Goal: Task Accomplishment & Management: Use online tool/utility

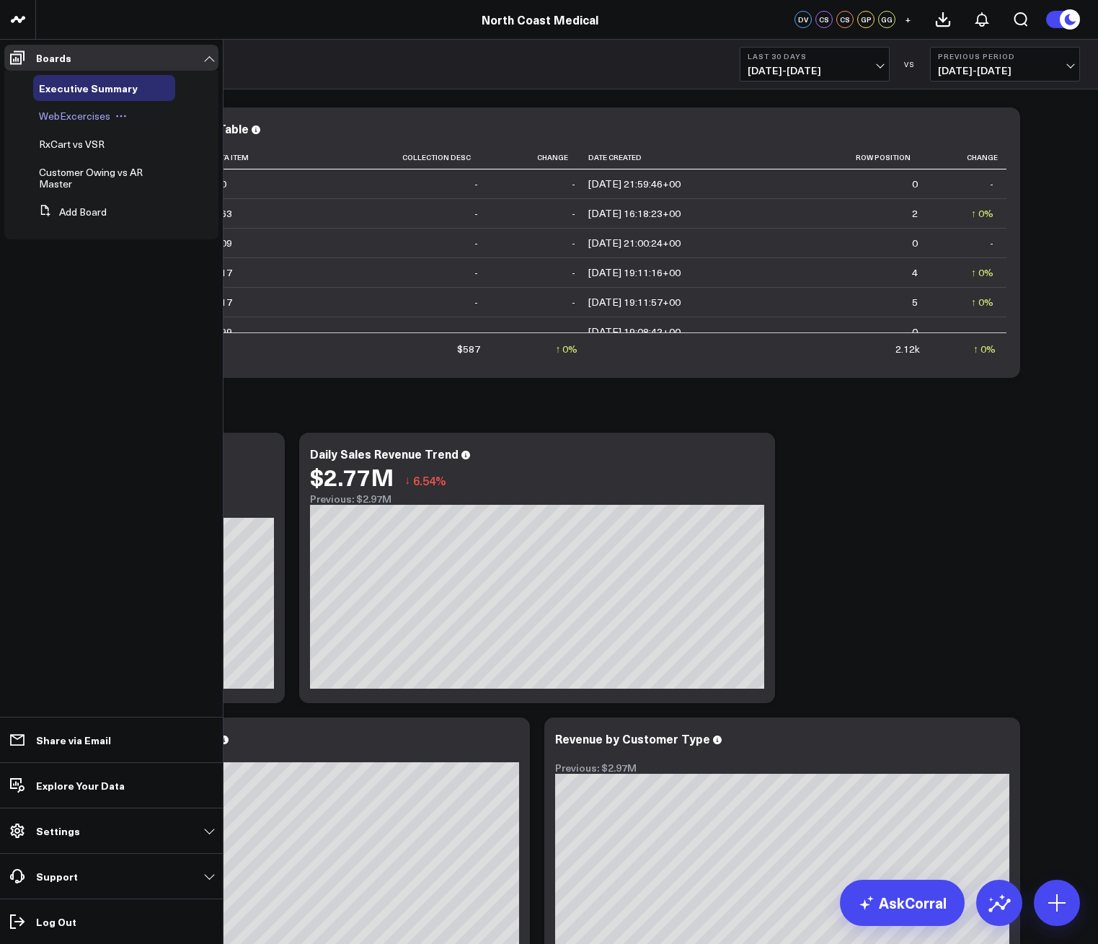
click at [91, 121] on span "WebExcercises" at bounding box center [74, 116] width 71 height 14
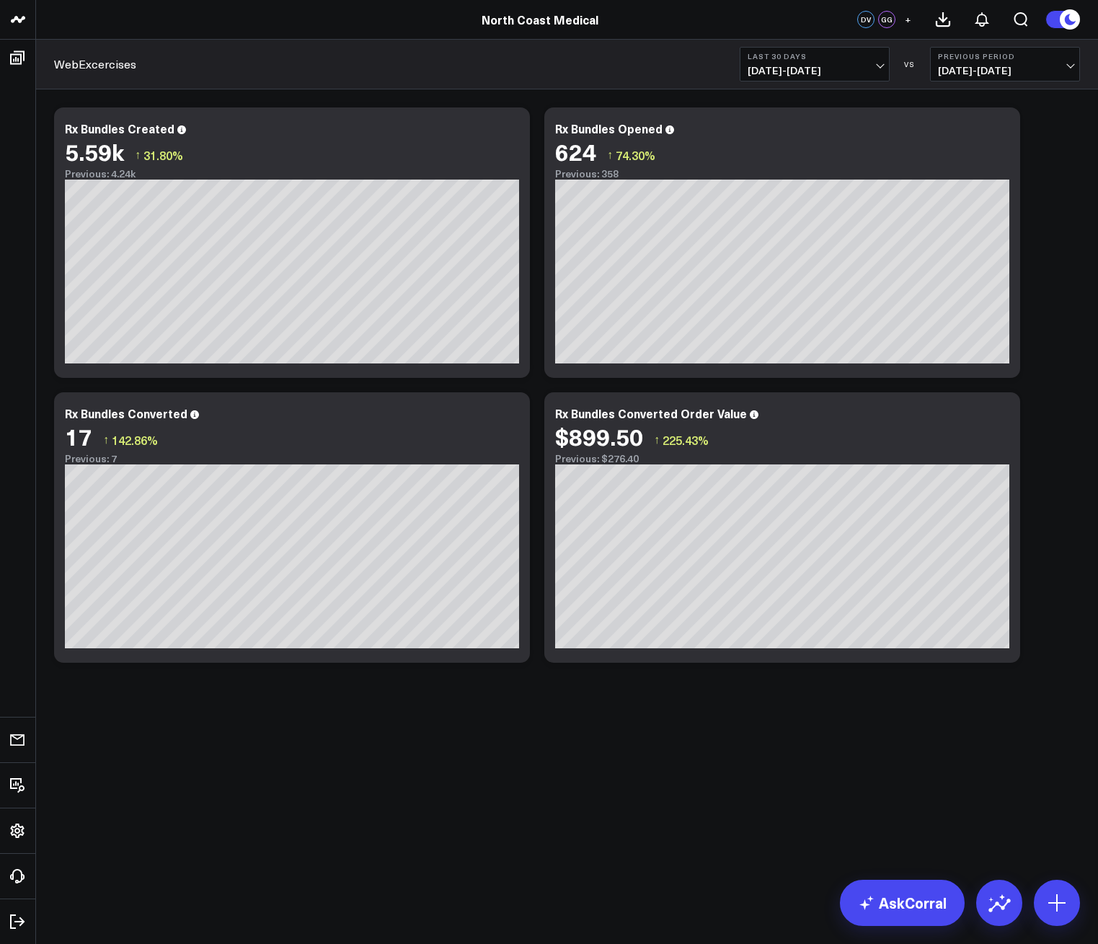
click at [843, 80] on button "Last 30 Days 08/03/25 - 09/01/25" at bounding box center [815, 64] width 150 height 35
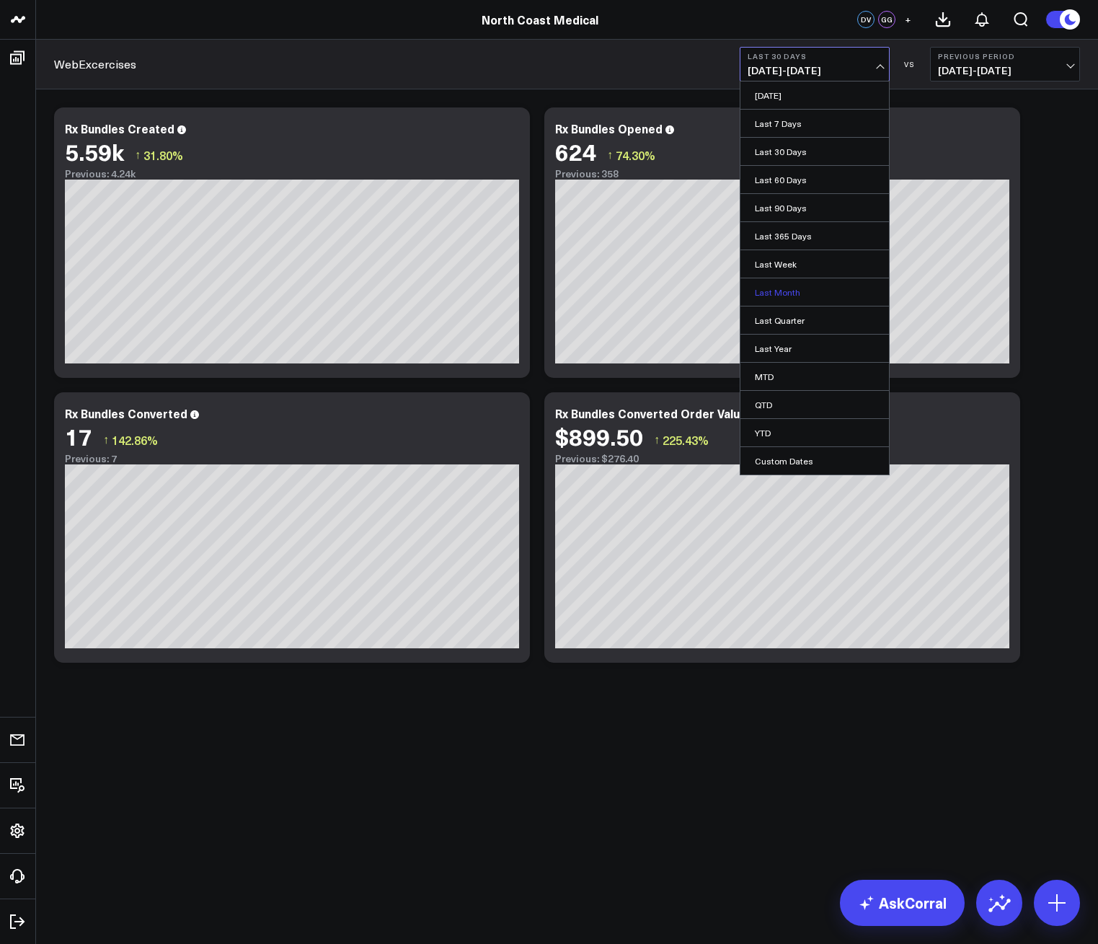
click at [802, 297] on link "Last Month" at bounding box center [815, 291] width 149 height 27
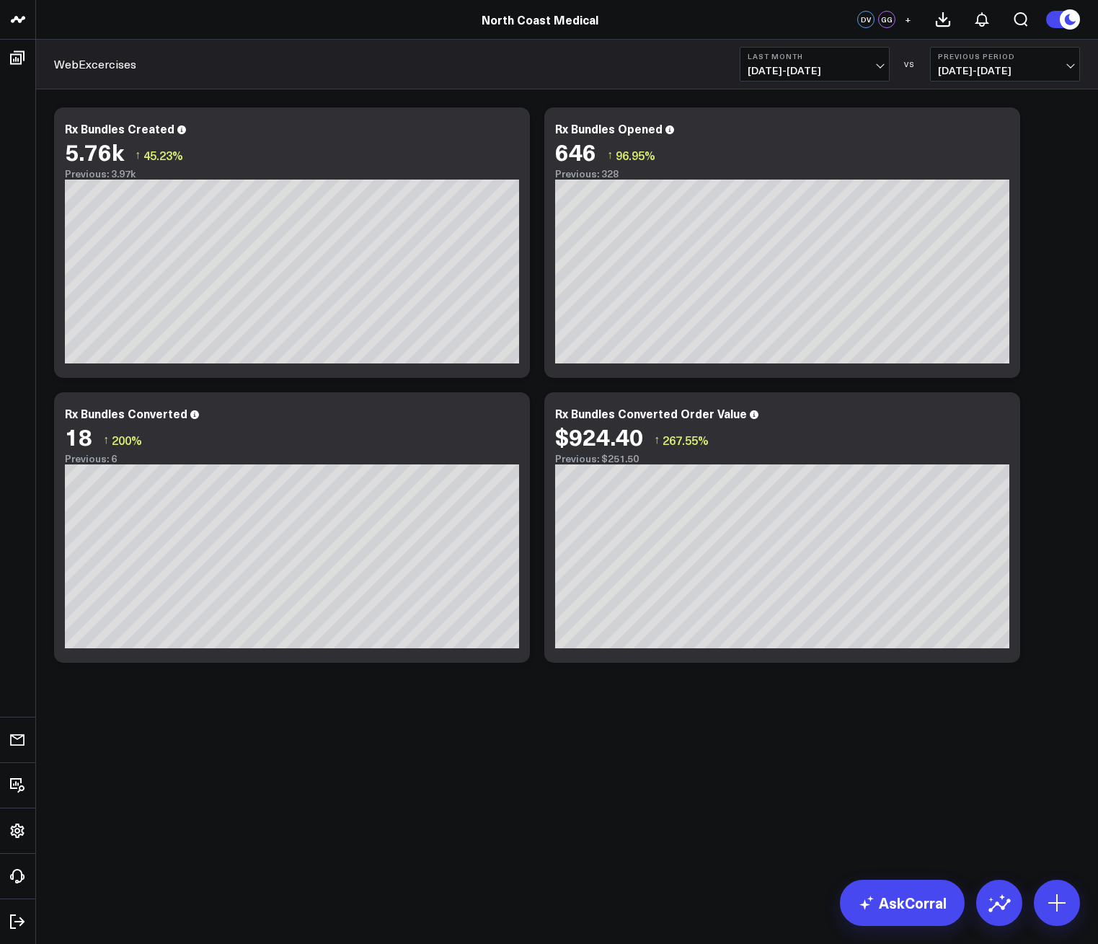
click at [1018, 71] on span "07/01/25 - 07/31/25" at bounding box center [1005, 71] width 134 height 12
click at [1034, 293] on div "Modify via AI Copy link to widget Ask support Remove Create linked copy Executi…" at bounding box center [567, 385] width 1041 height 570
click at [968, 71] on span "07/01/25 - 07/31/25" at bounding box center [1005, 71] width 134 height 12
click at [971, 125] on link "MoM" at bounding box center [1005, 123] width 149 height 27
click at [873, 66] on span "08/01/25 - 08/31/25" at bounding box center [815, 71] width 134 height 12
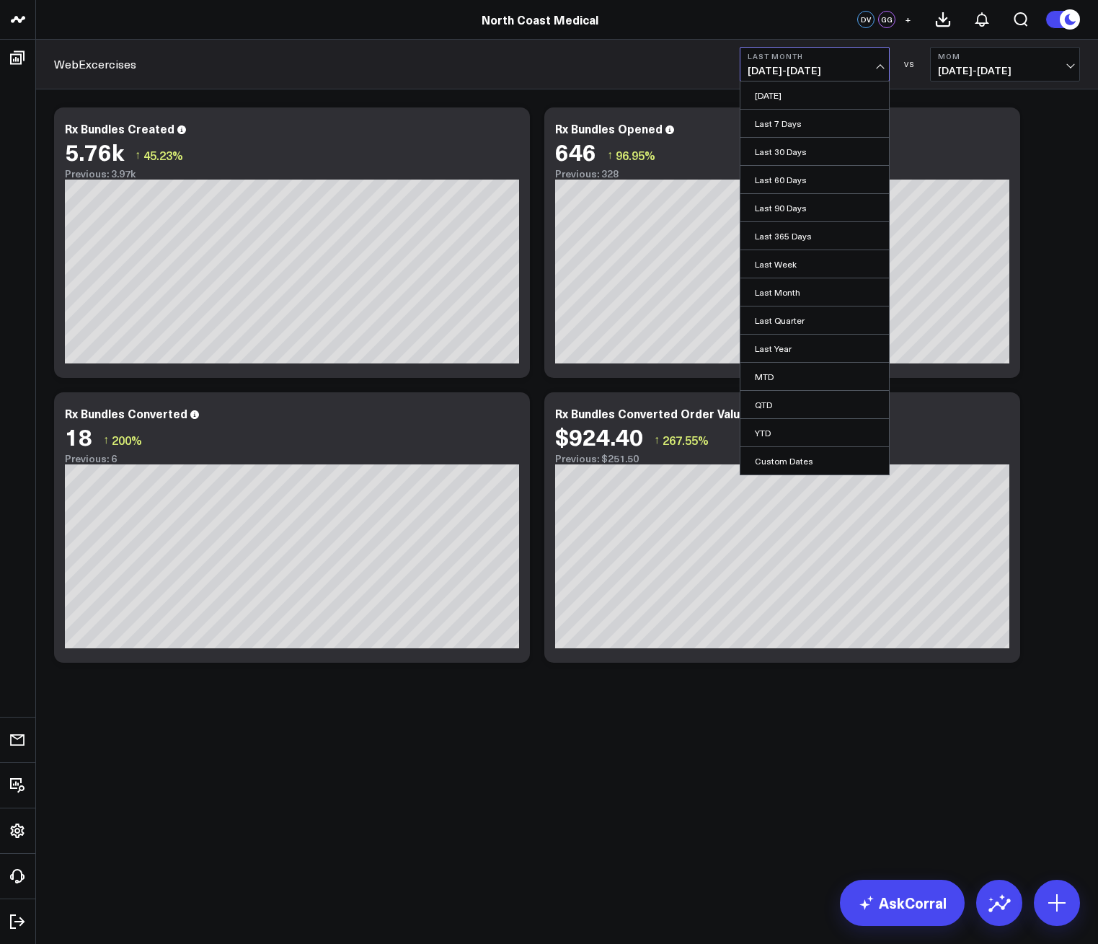
click at [873, 66] on span "08/01/25 - 08/31/25" at bounding box center [815, 71] width 134 height 12
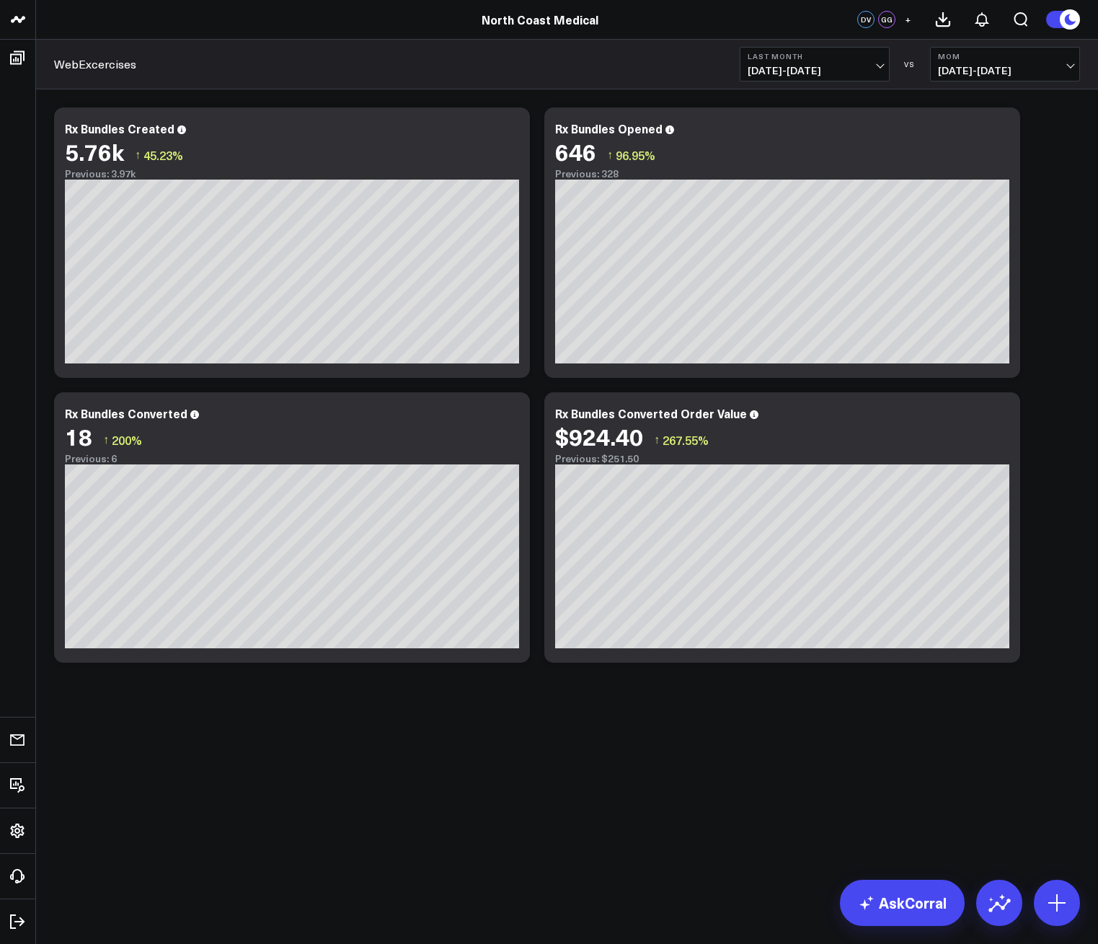
click at [873, 66] on span "08/01/25 - 08/31/25" at bounding box center [815, 71] width 134 height 12
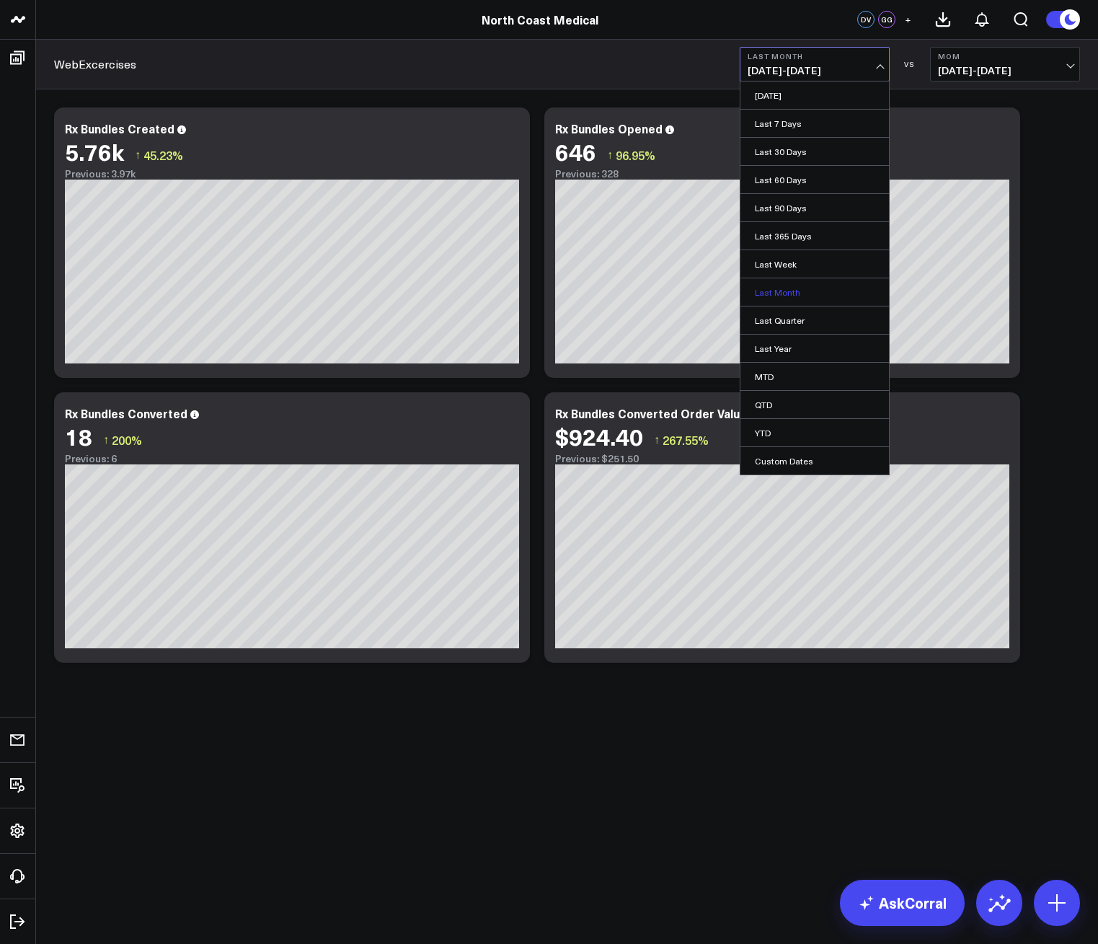
click at [793, 292] on link "Last Month" at bounding box center [815, 291] width 149 height 27
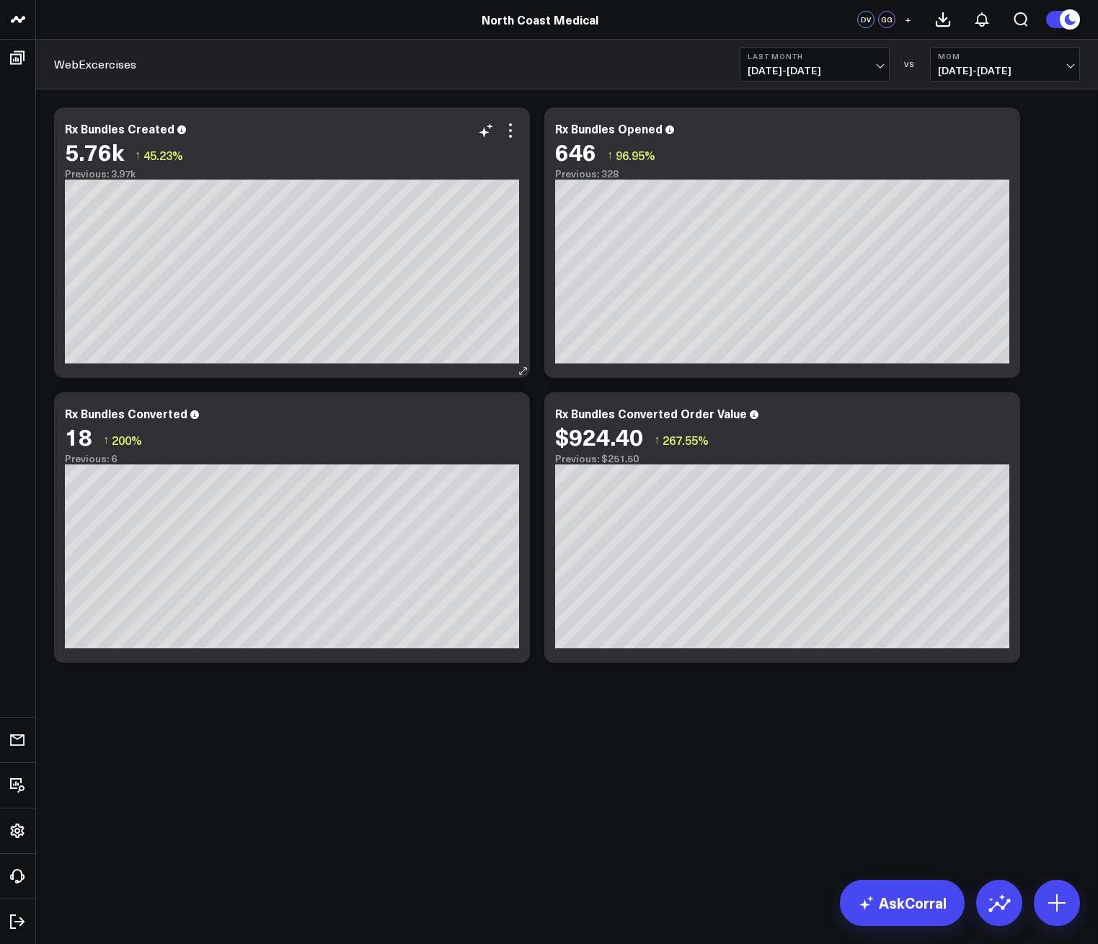
click at [525, 138] on div "Rx Bundles Created 5.76k ↑ 45.23% Previous: 3.97k" at bounding box center [292, 242] width 476 height 270
click at [513, 138] on icon at bounding box center [510, 130] width 17 height 17
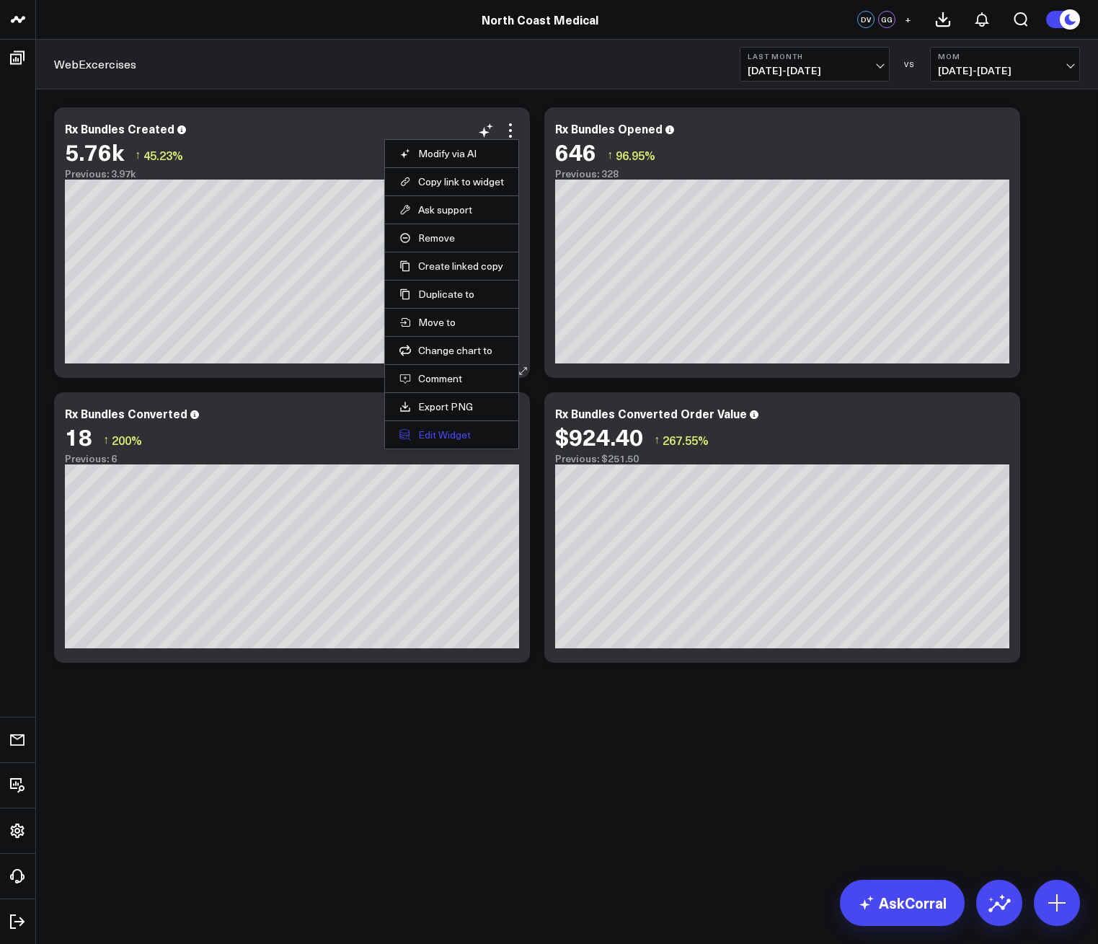
click at [458, 438] on button "Edit Widget" at bounding box center [452, 434] width 105 height 13
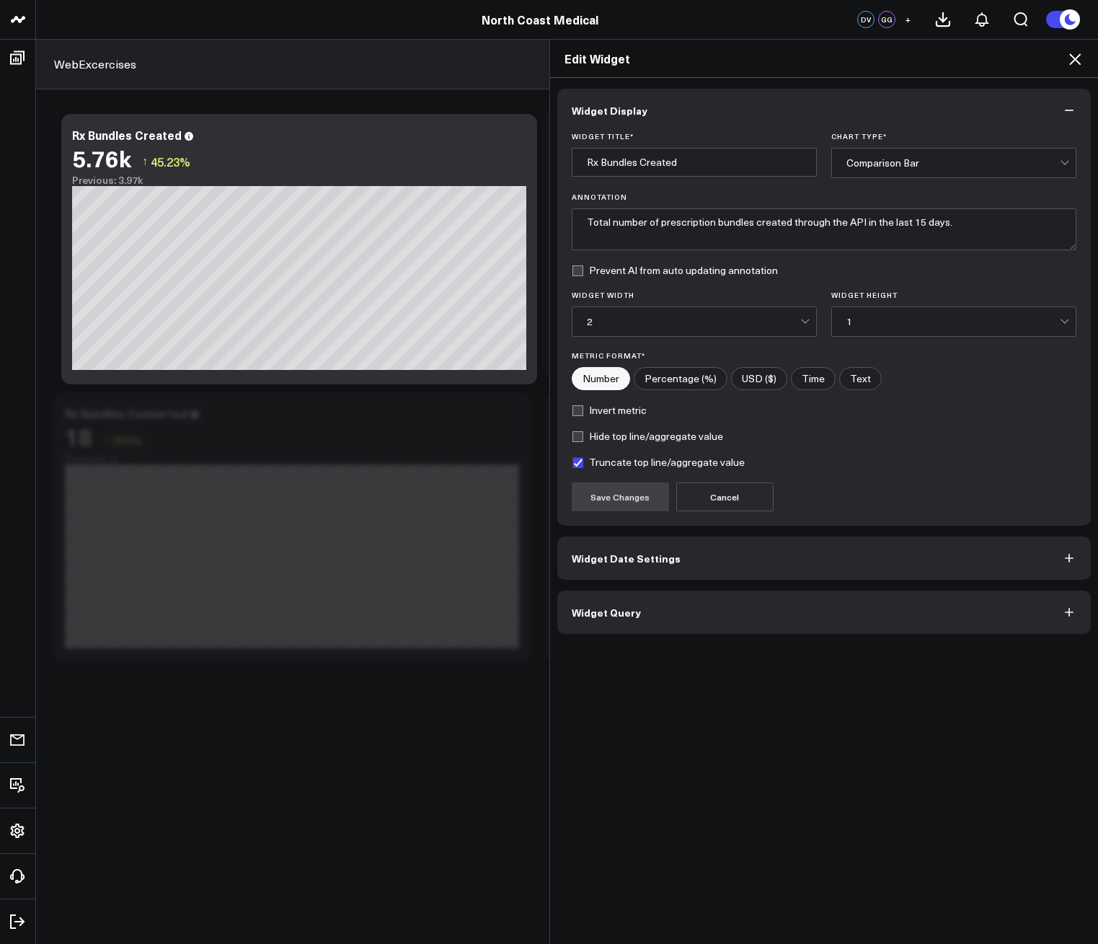
click at [677, 565] on button "Widget Date Settings" at bounding box center [824, 558] width 534 height 43
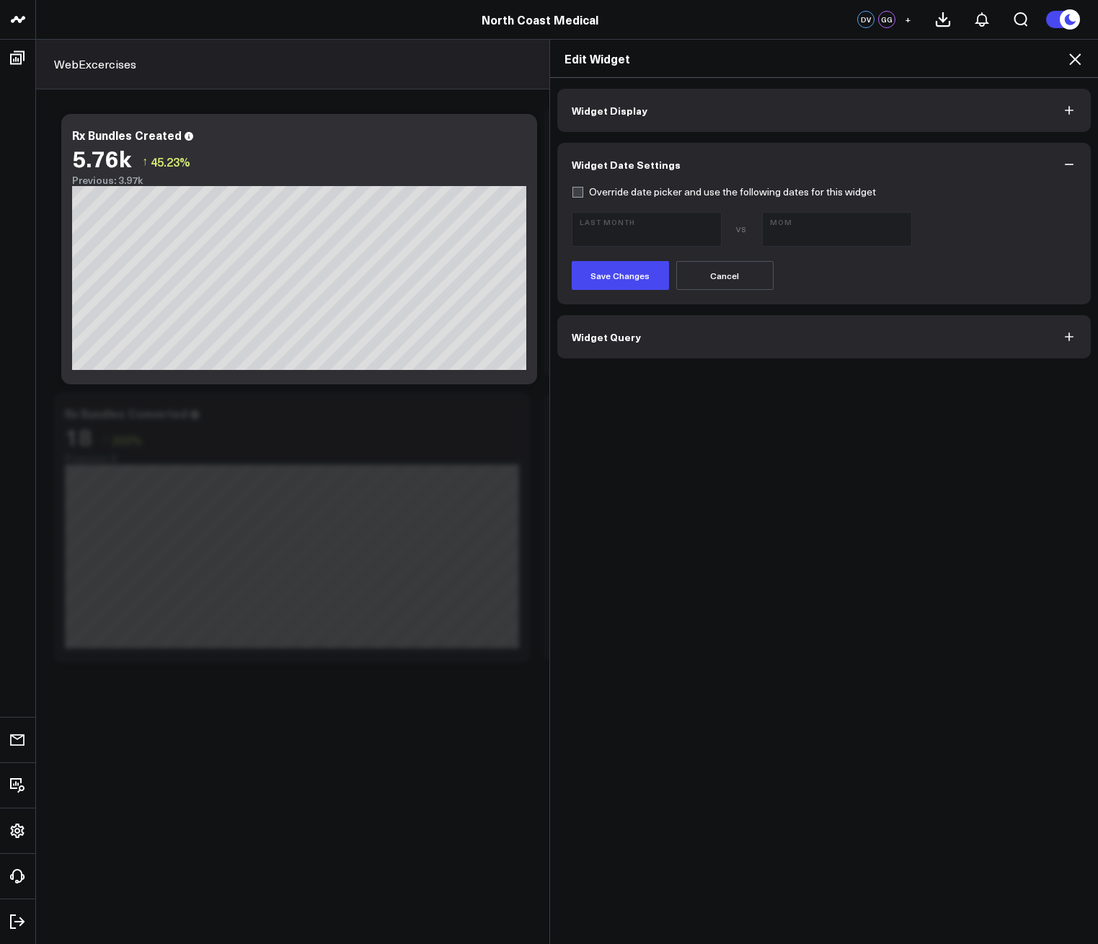
click at [650, 335] on button "Widget Query" at bounding box center [824, 336] width 534 height 43
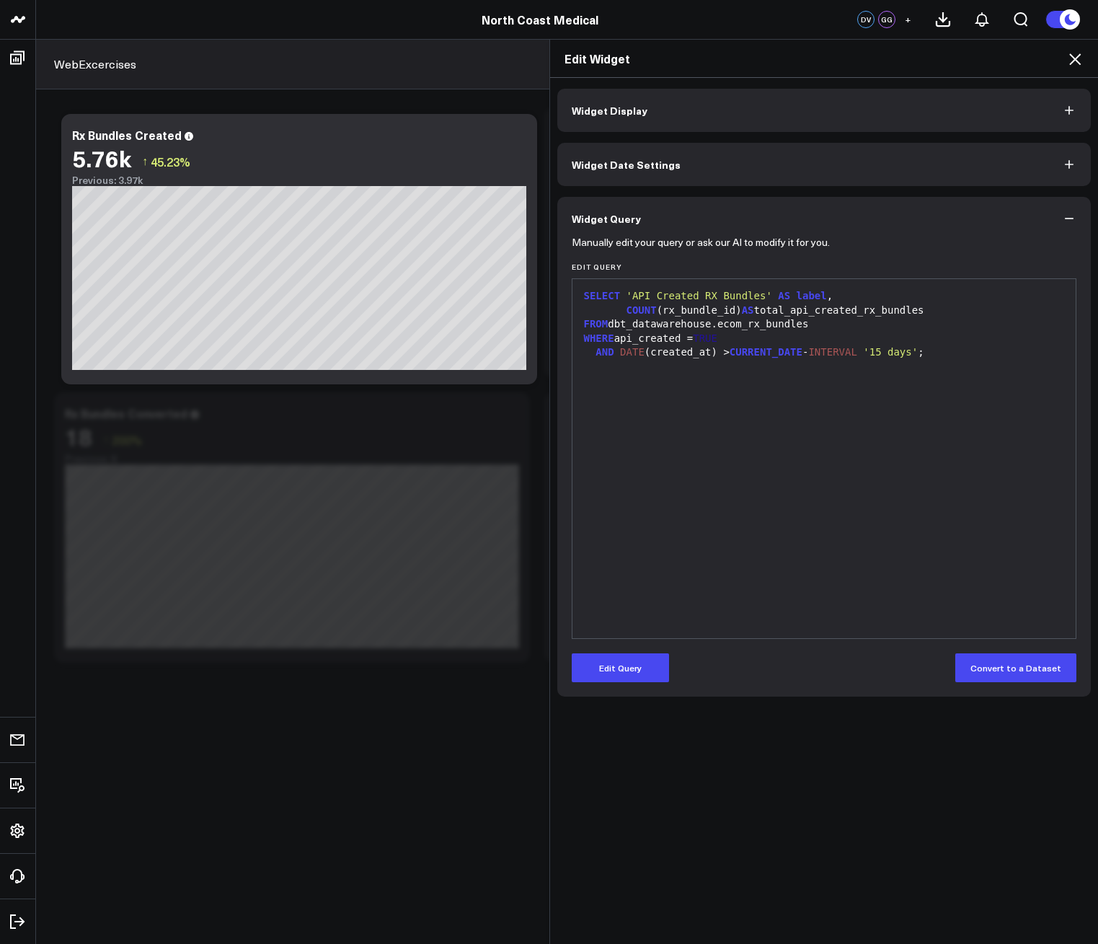
click at [1081, 62] on icon at bounding box center [1075, 58] width 17 height 17
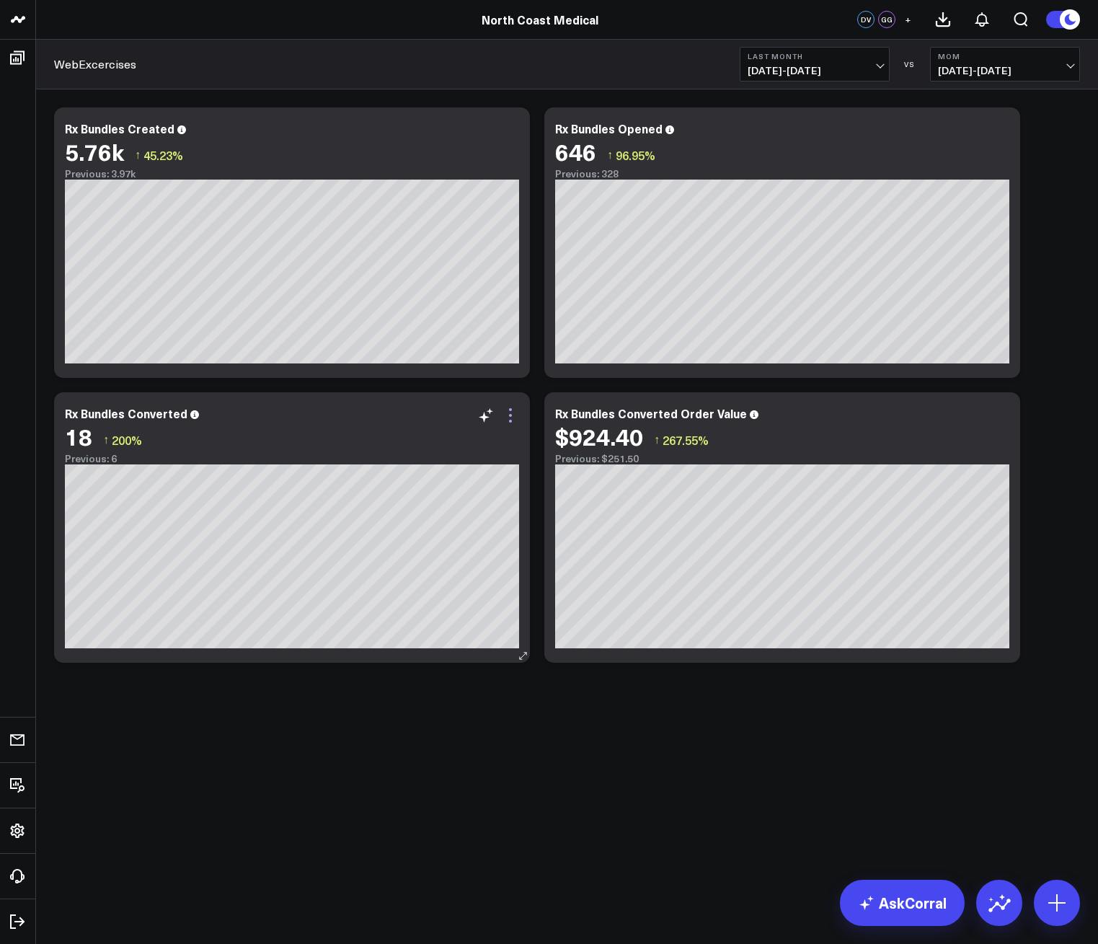
click at [514, 416] on icon at bounding box center [510, 415] width 17 height 17
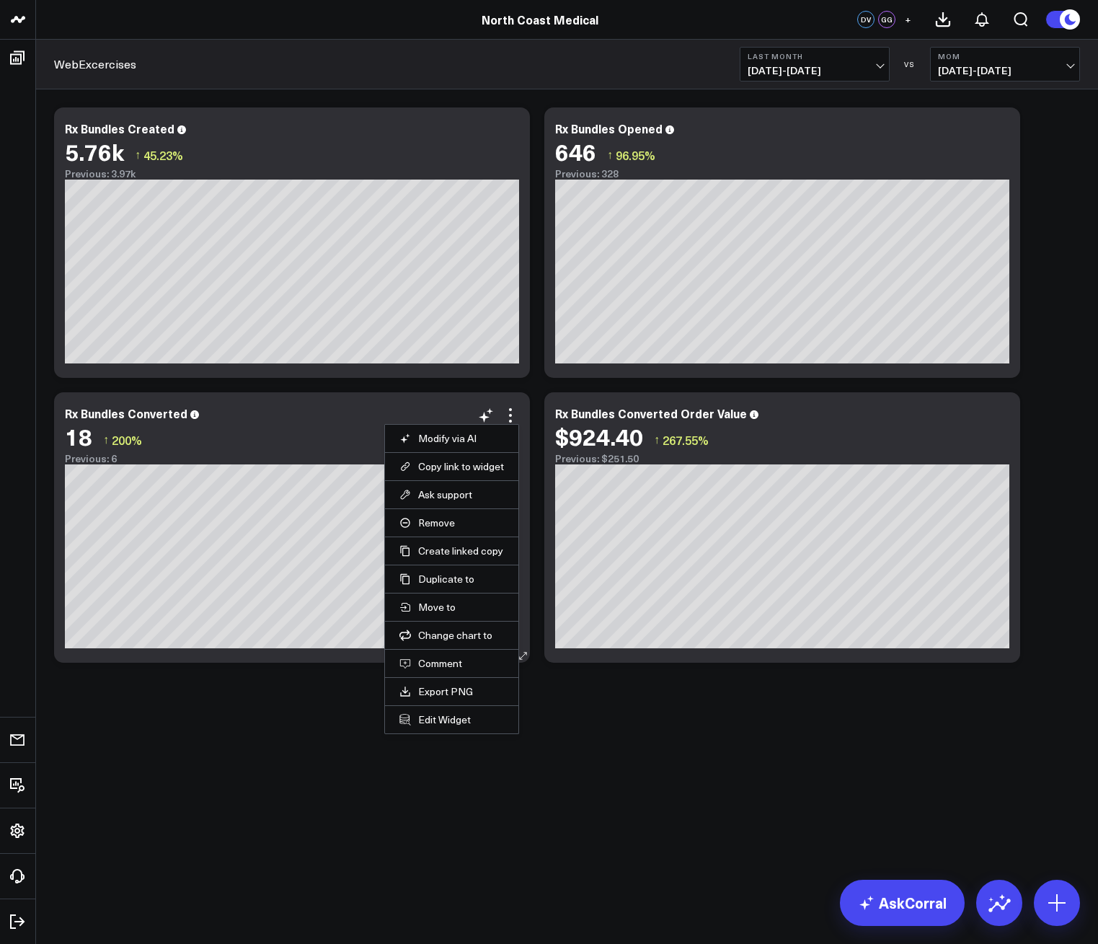
click at [453, 731] on li "Edit Widget" at bounding box center [451, 719] width 133 height 28
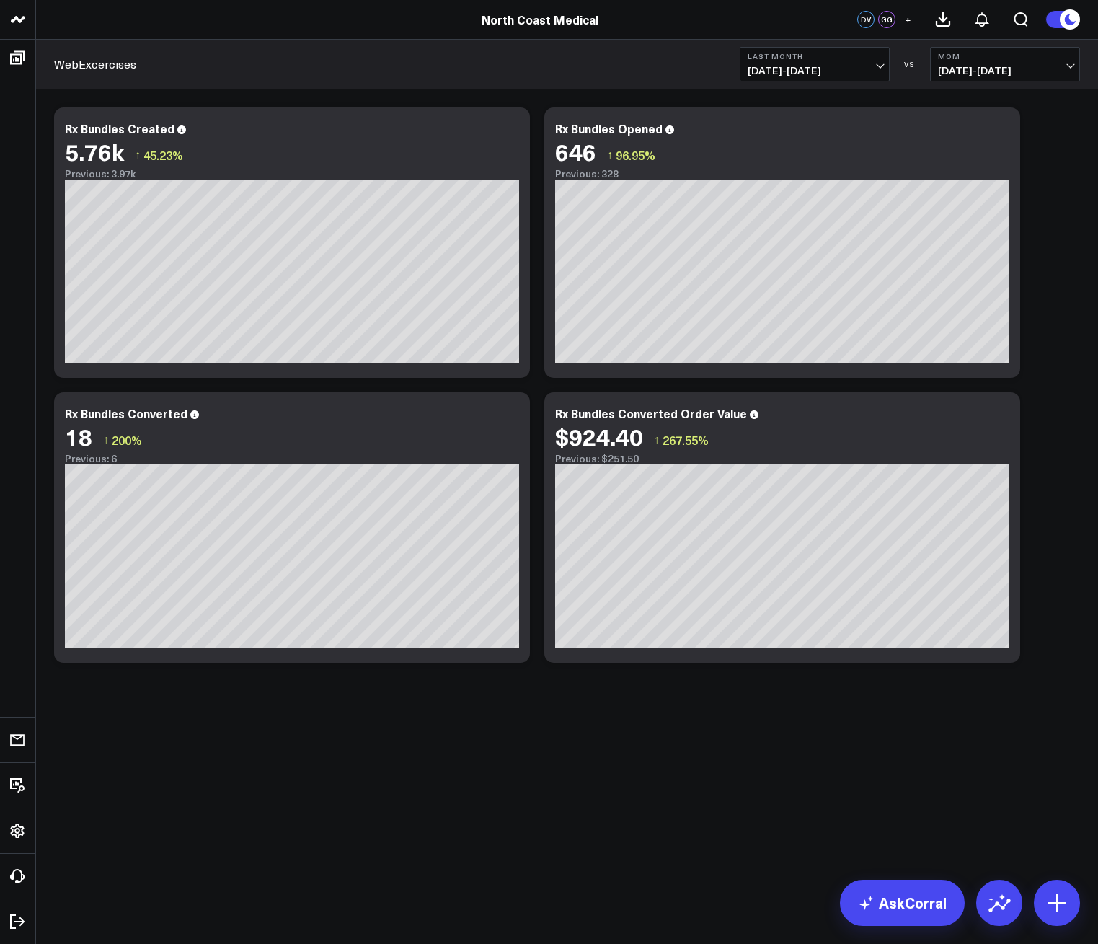
click at [456, 722] on div "Modify via AI Copy link to widget Ask support Remove Create linked copy Executi…" at bounding box center [567, 422] width 1062 height 667
click at [511, 420] on icon at bounding box center [510, 421] width 3 height 3
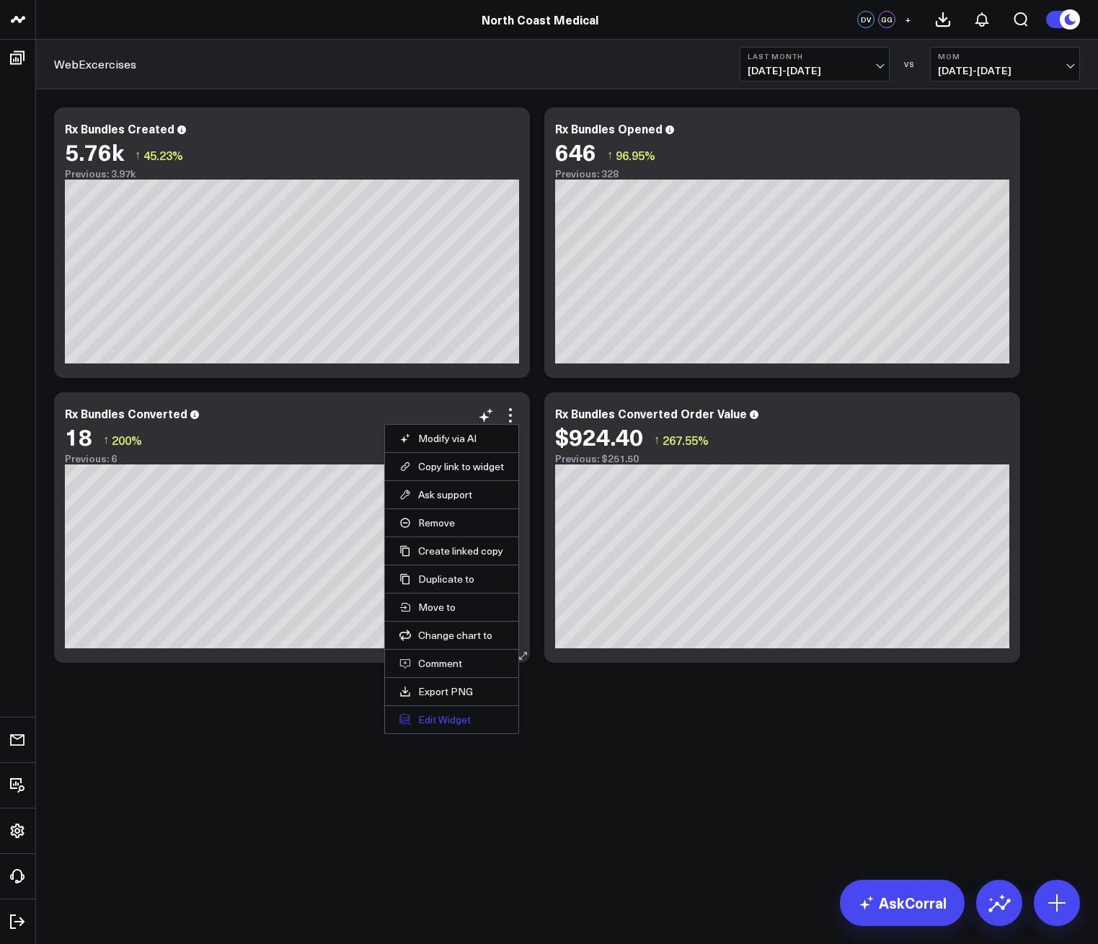
click at [450, 716] on button "Edit Widget" at bounding box center [452, 719] width 105 height 13
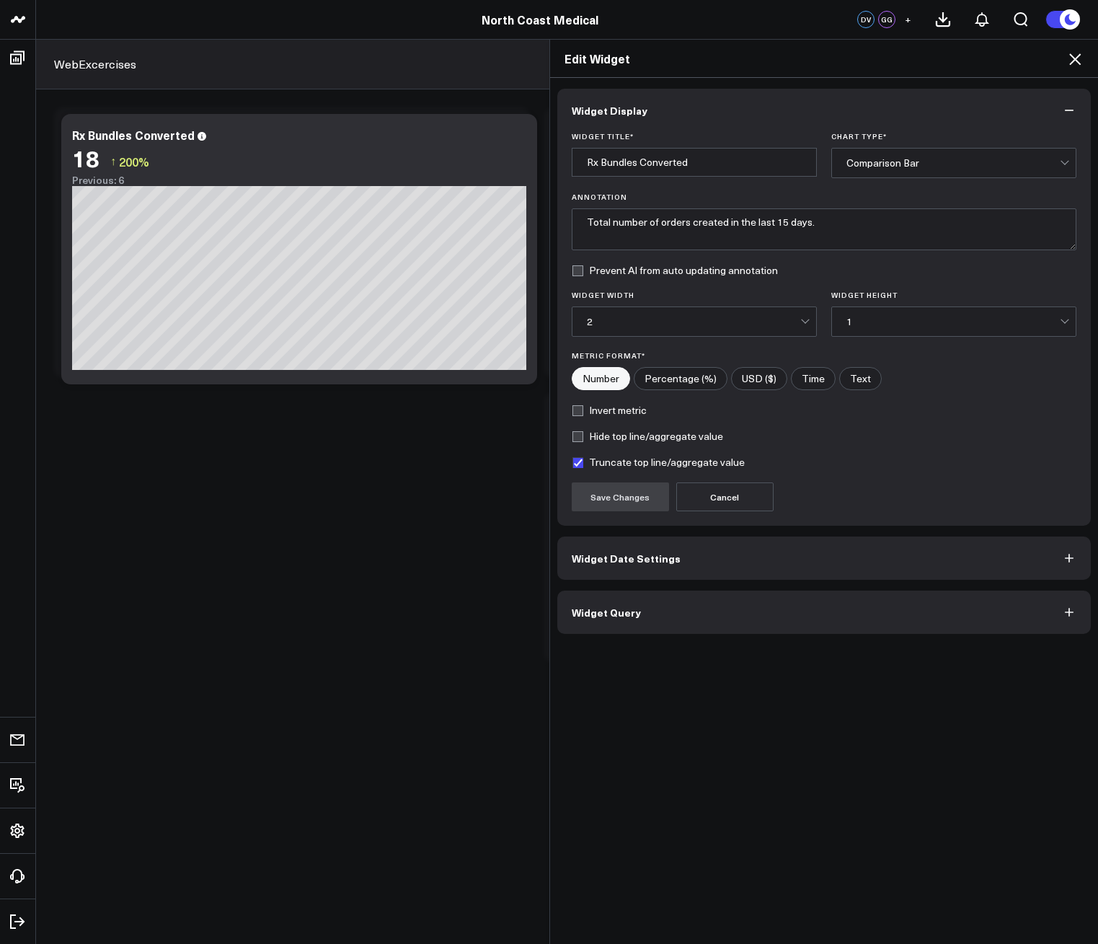
click at [629, 609] on span "Widget Query" at bounding box center [606, 613] width 69 height 12
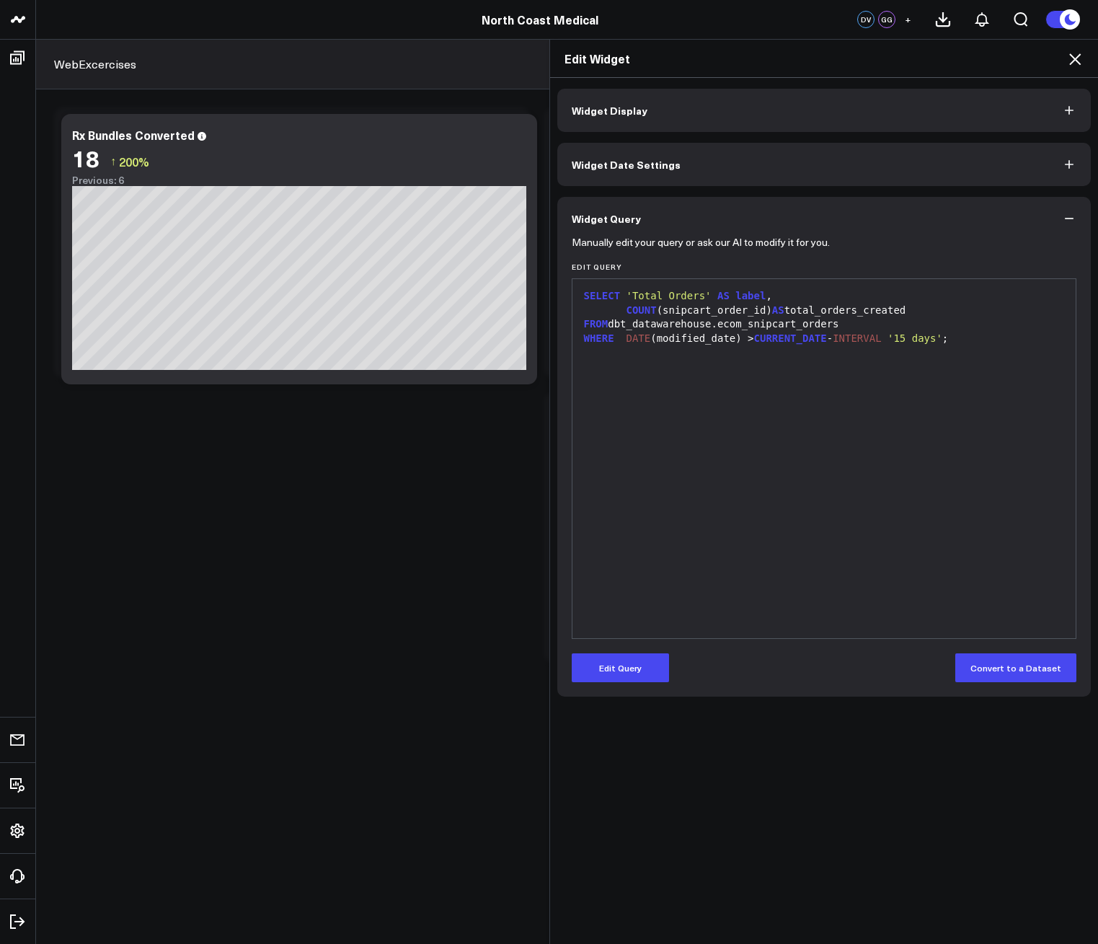
click at [1070, 59] on icon at bounding box center [1075, 58] width 17 height 17
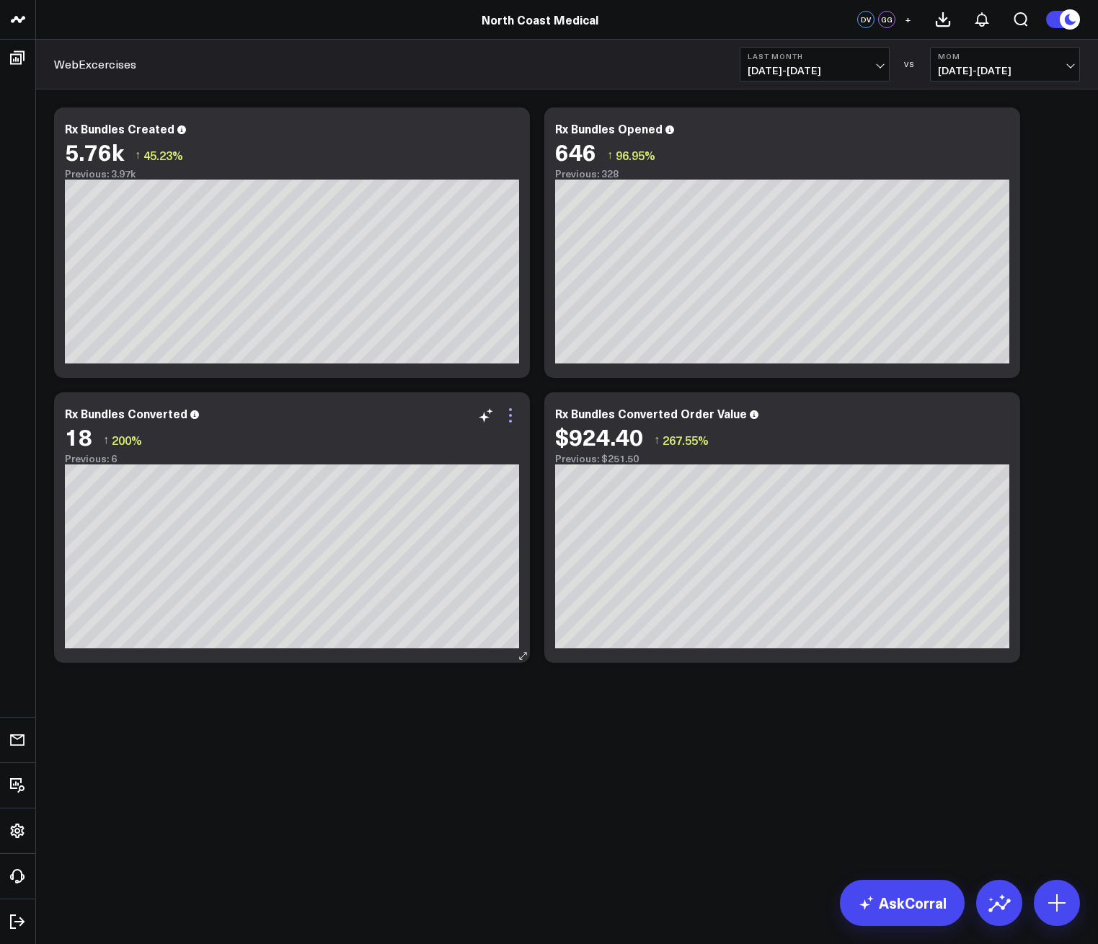
click at [511, 420] on icon at bounding box center [510, 415] width 17 height 17
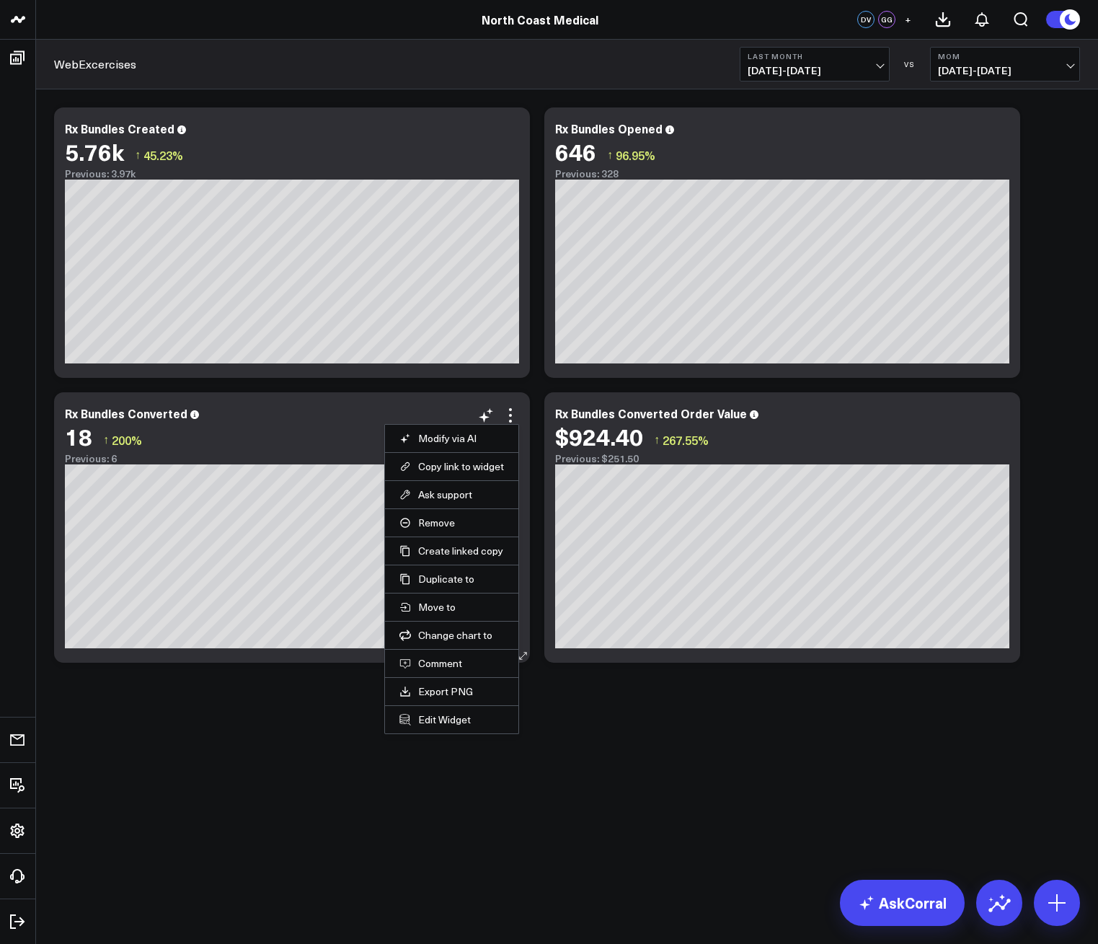
click at [438, 712] on li "Edit Widget" at bounding box center [451, 719] width 133 height 28
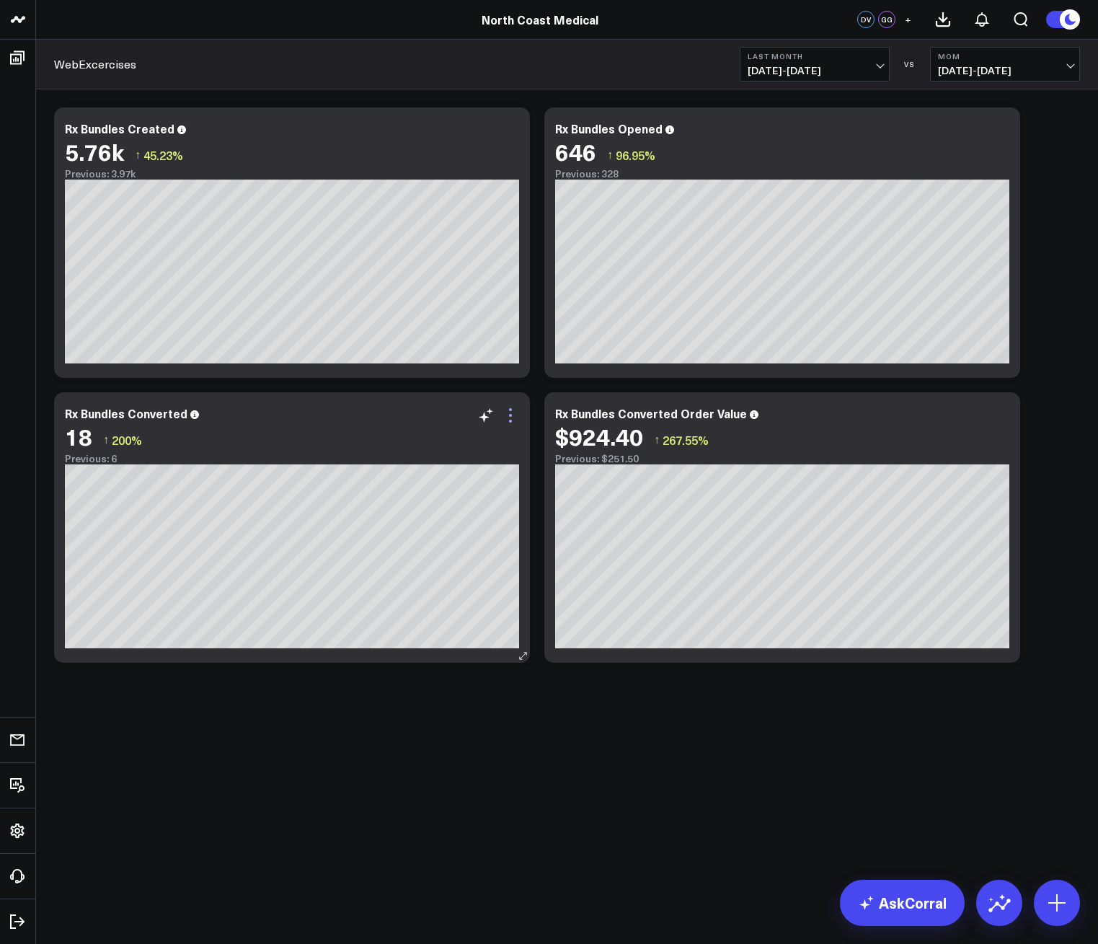
click at [514, 422] on icon at bounding box center [510, 415] width 17 height 17
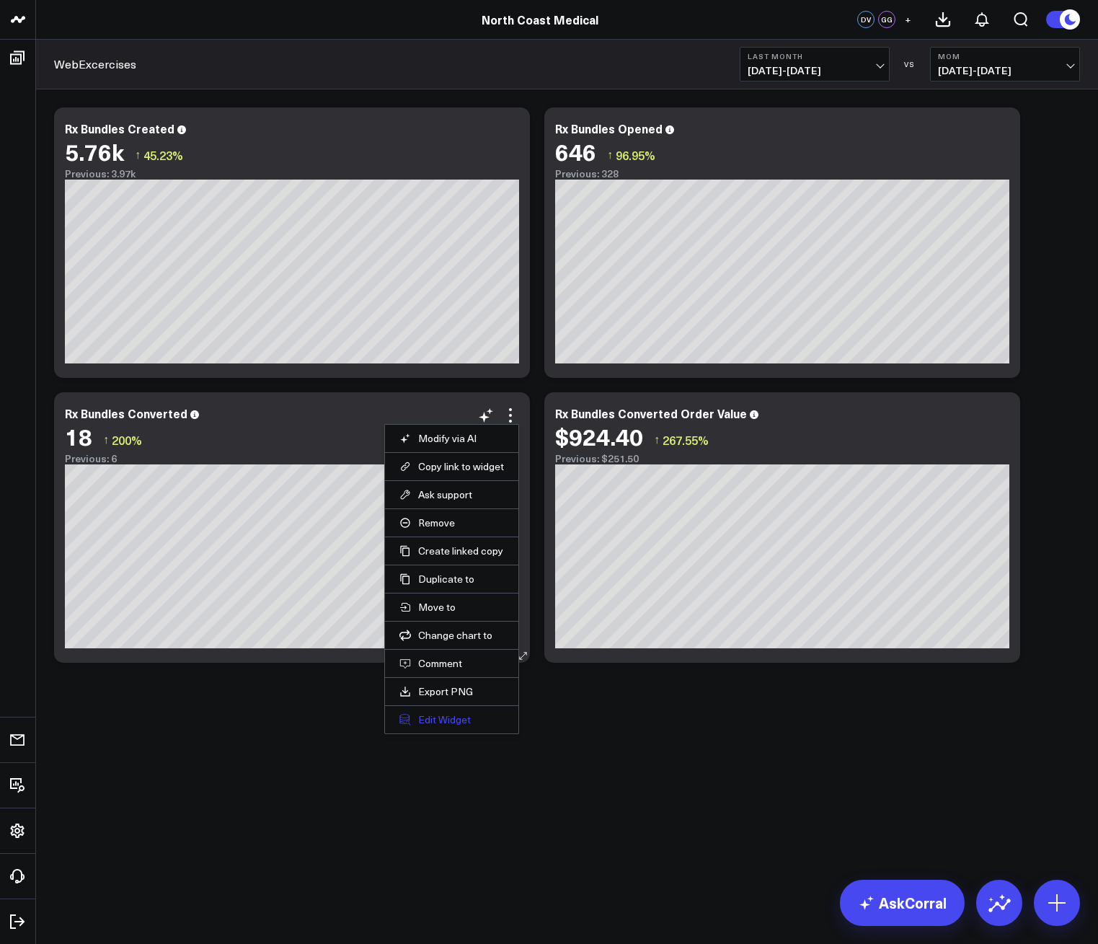
click at [432, 715] on button "Edit Widget" at bounding box center [452, 719] width 105 height 13
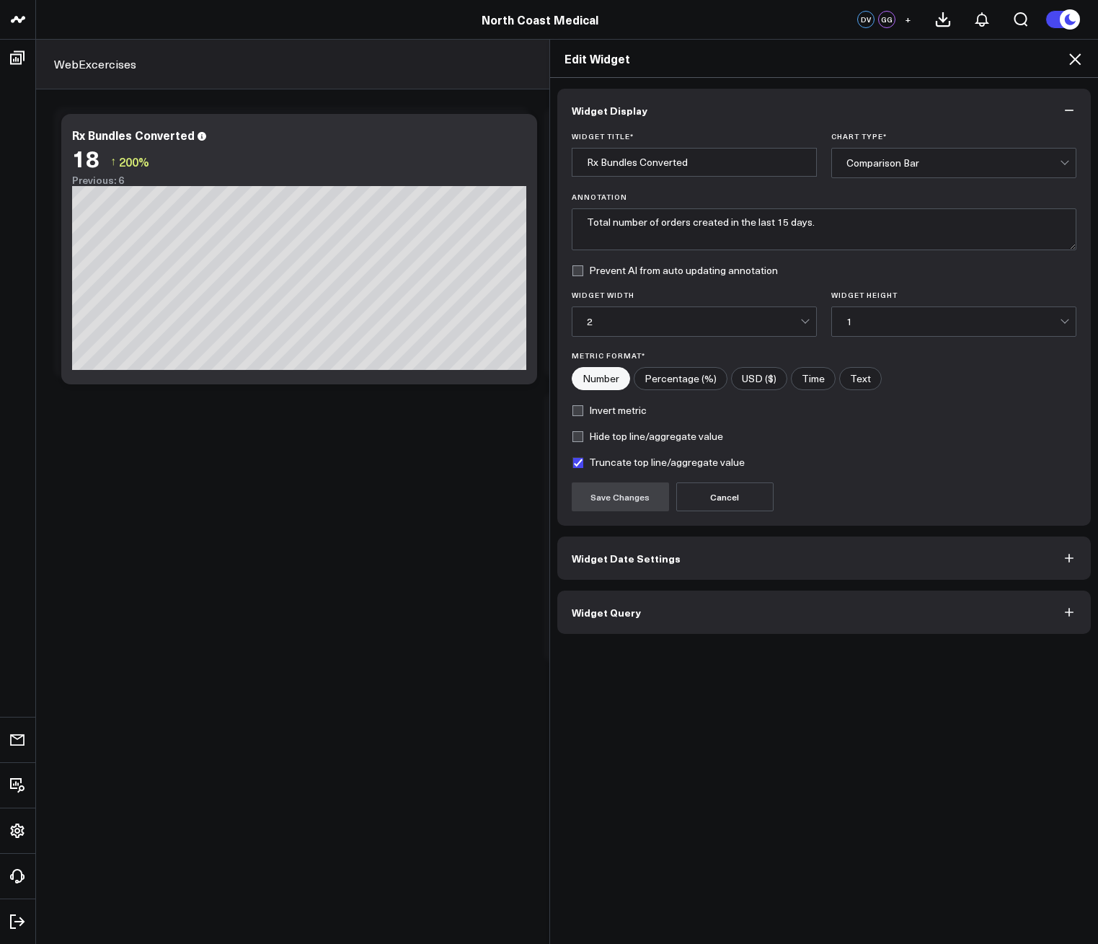
click at [651, 617] on button "Widget Query" at bounding box center [824, 612] width 534 height 43
